Goal: Task Accomplishment & Management: Manage account settings

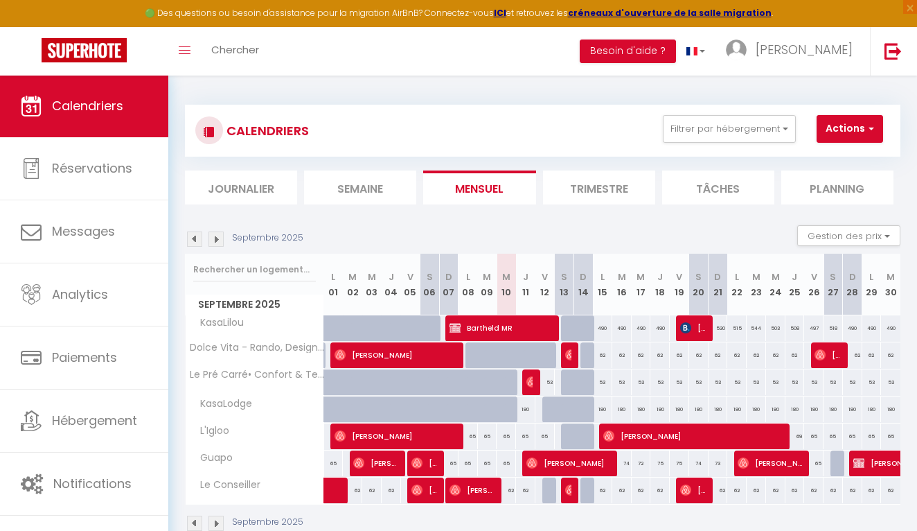
select select
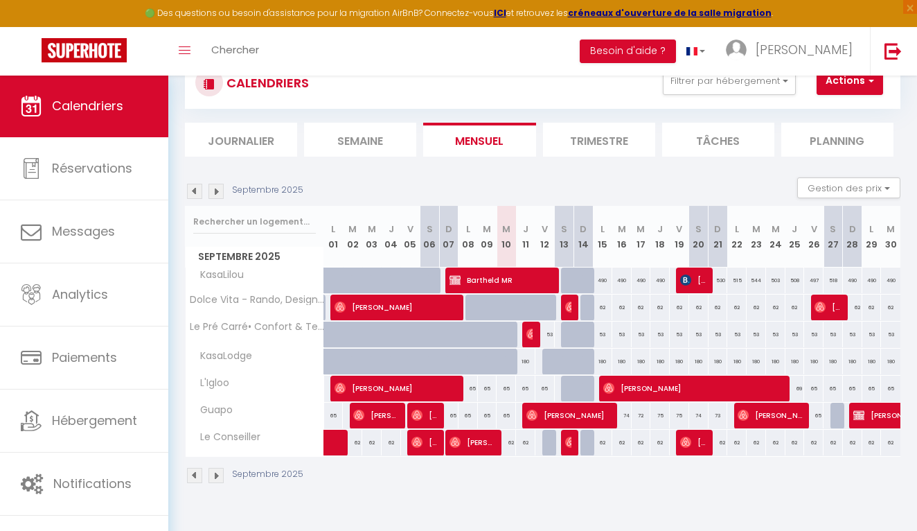
click at [529, 331] on img at bounding box center [532, 333] width 11 height 11
select select "OK"
select select "0"
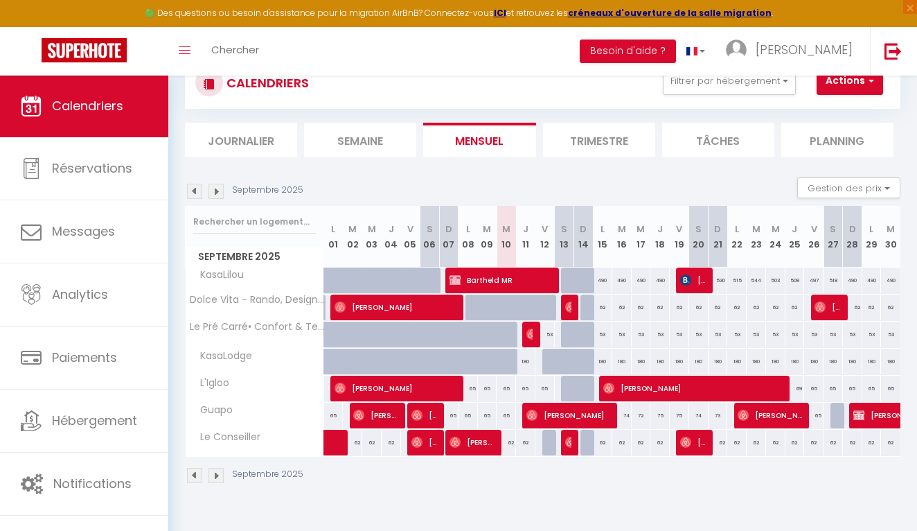
select select "1"
select select
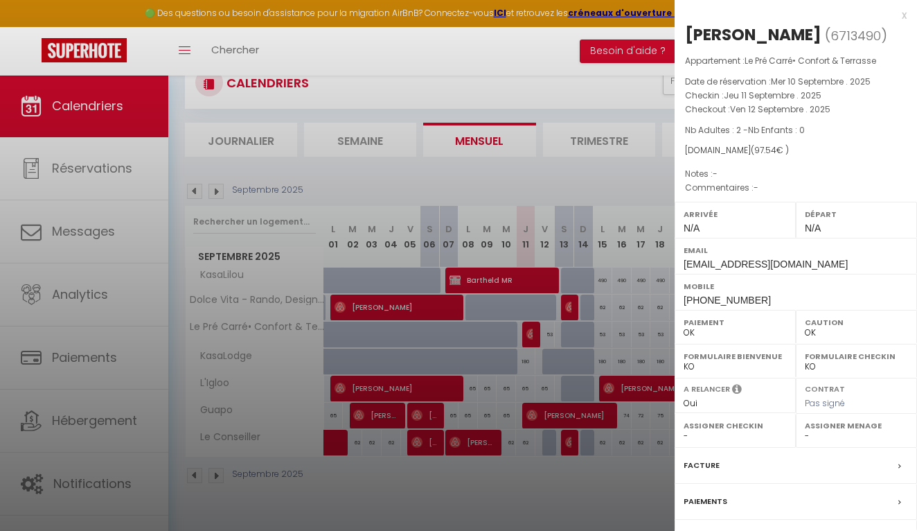
click at [904, 13] on div "x" at bounding box center [791, 15] width 232 height 17
